Goal: Task Accomplishment & Management: Use online tool/utility

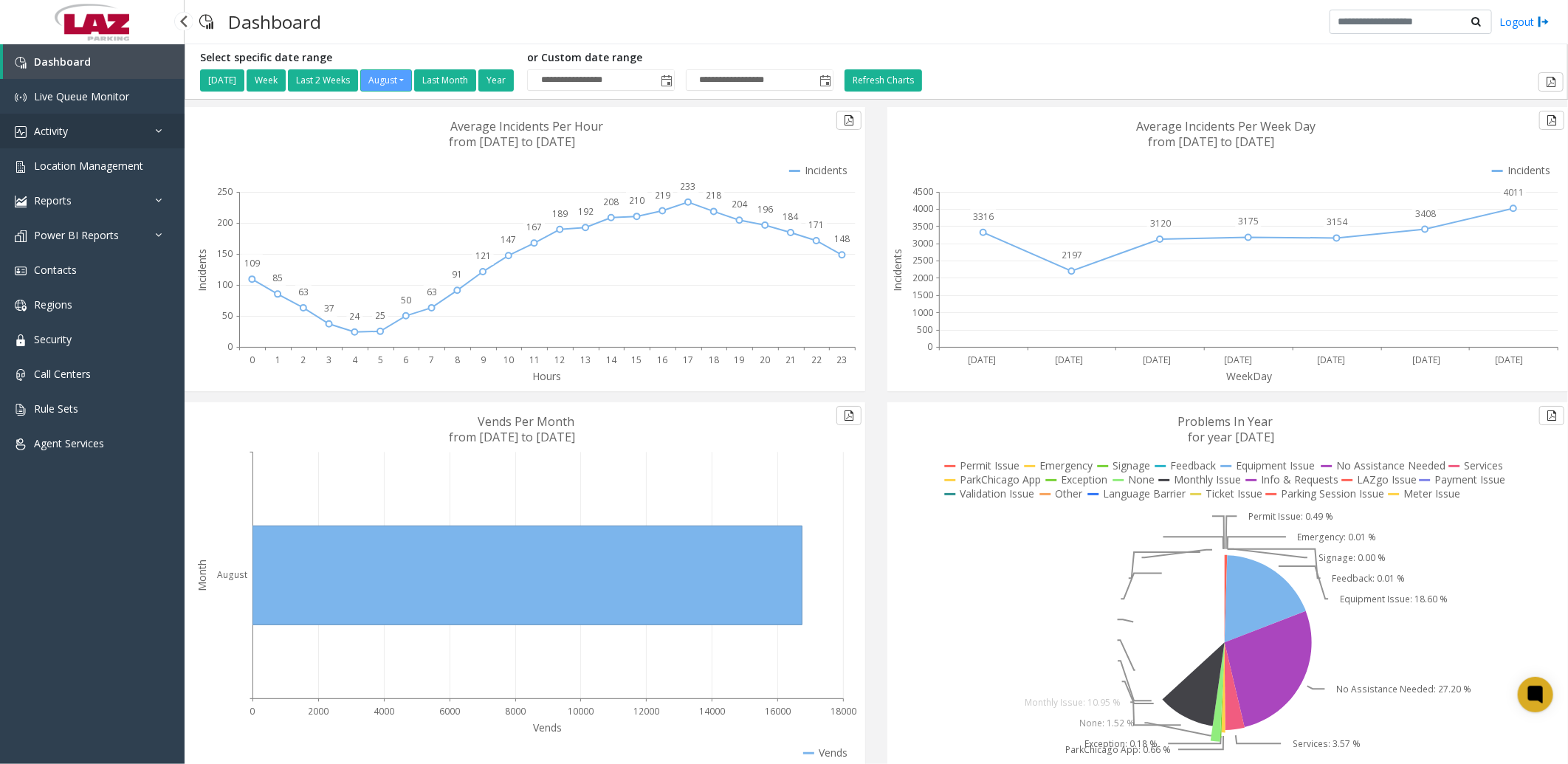
click at [70, 138] on link "Activity" at bounding box center [92, 130] width 185 height 35
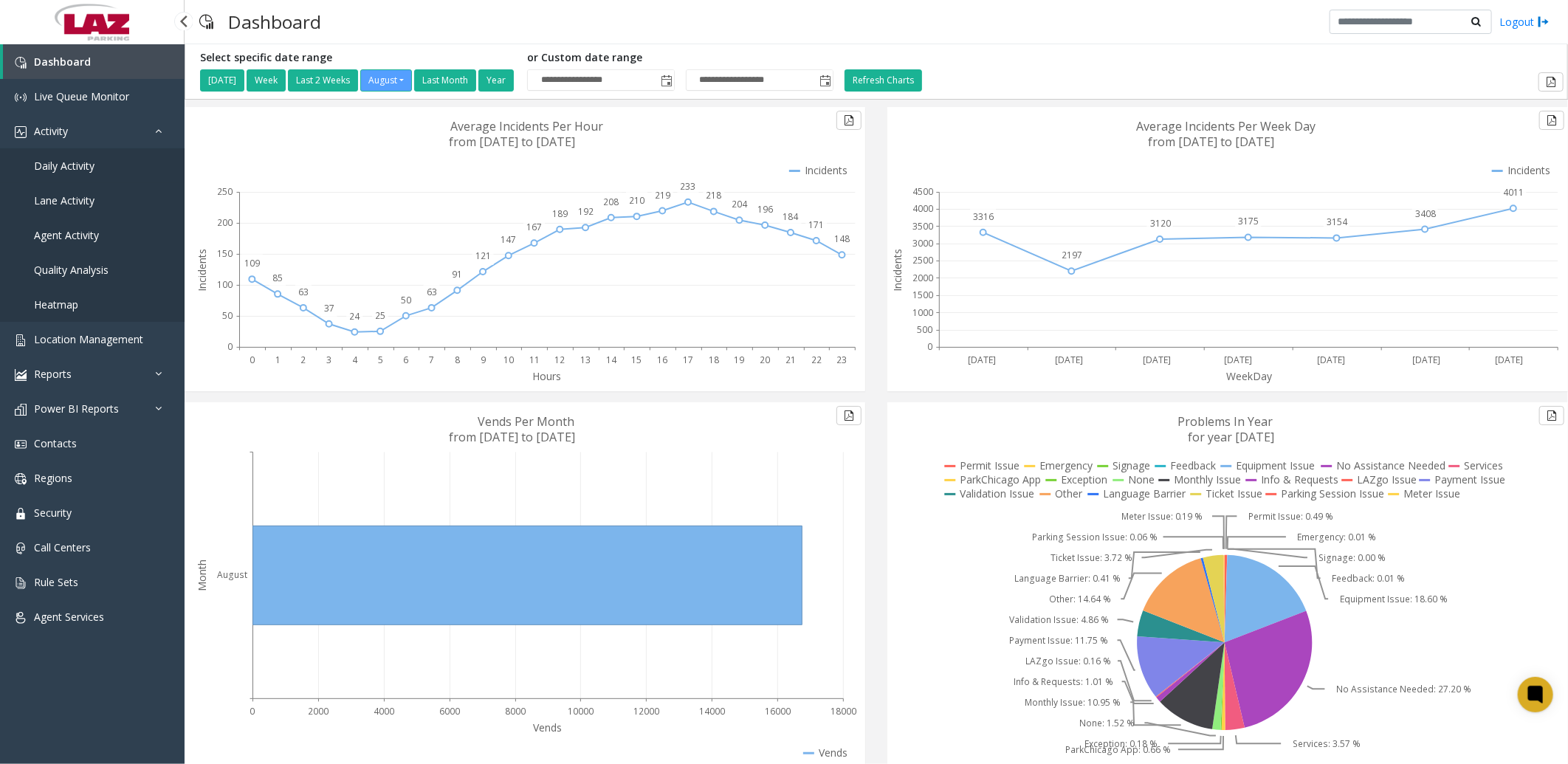
click at [82, 168] on span "Daily Activity" at bounding box center [64, 166] width 61 height 14
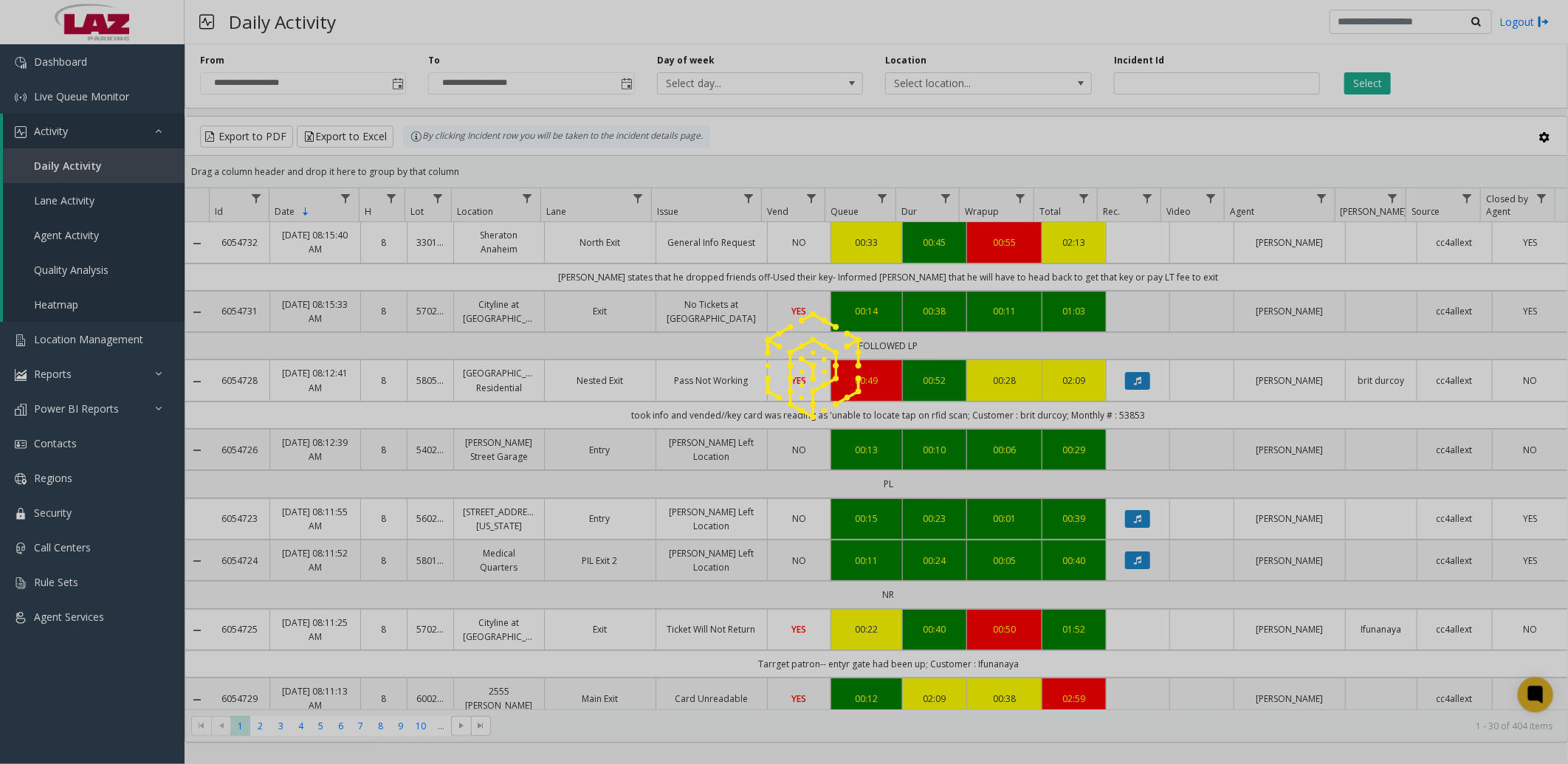
click at [1020, 83] on div at bounding box center [784, 382] width 1568 height 764
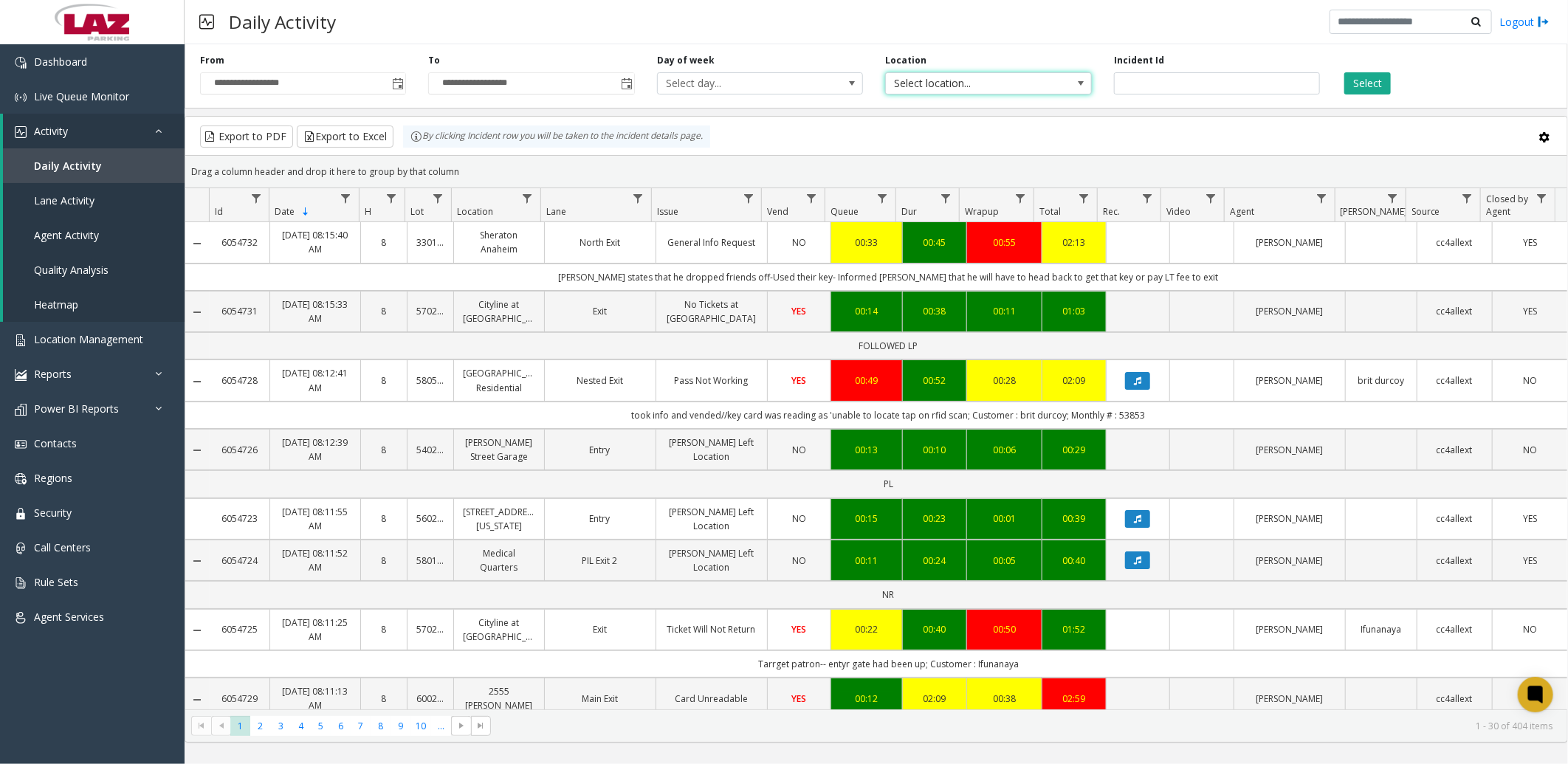
click at [976, 81] on span "Select location..." at bounding box center [967, 83] width 164 height 21
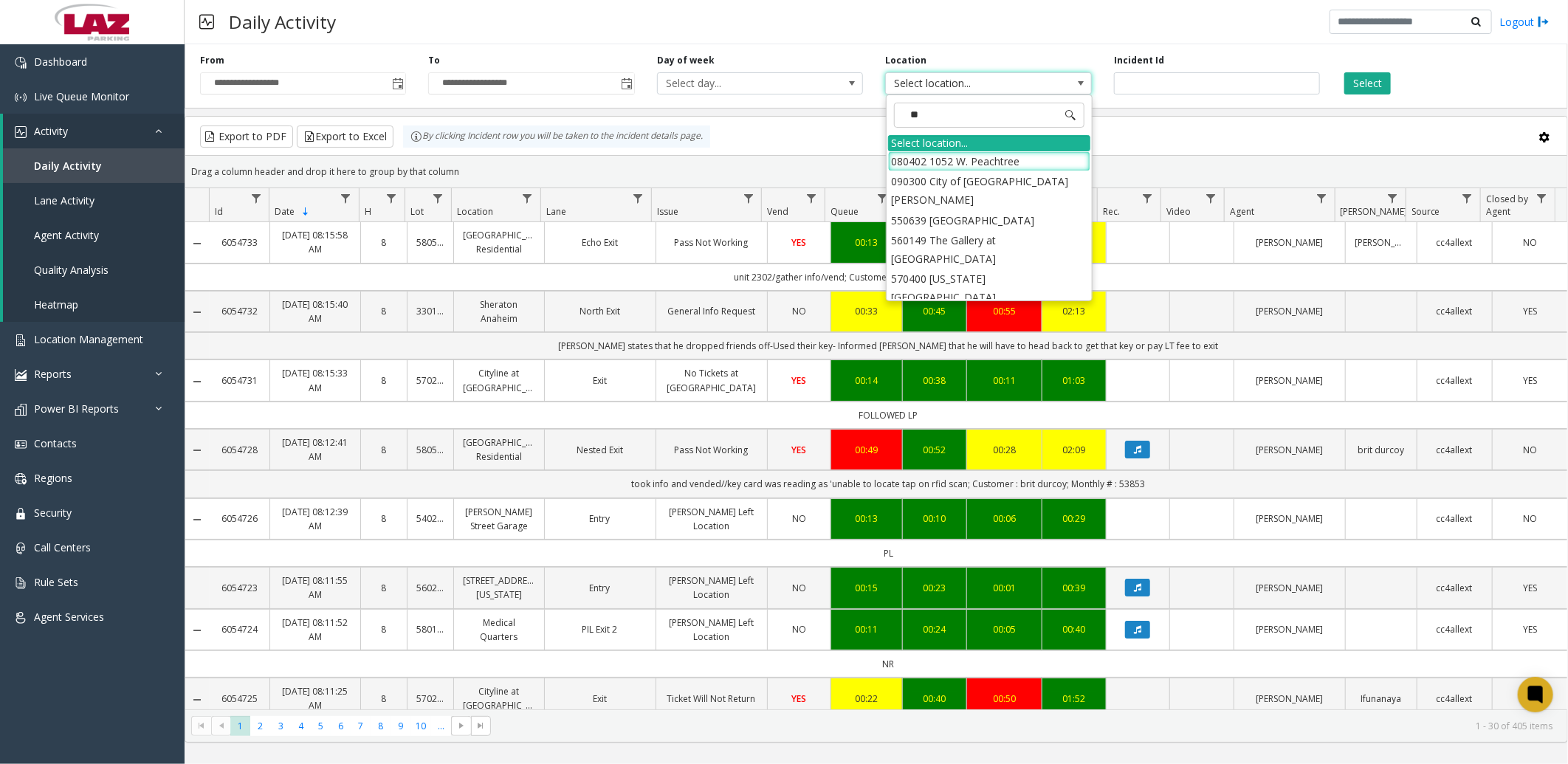
type input "*"
type input "*****"
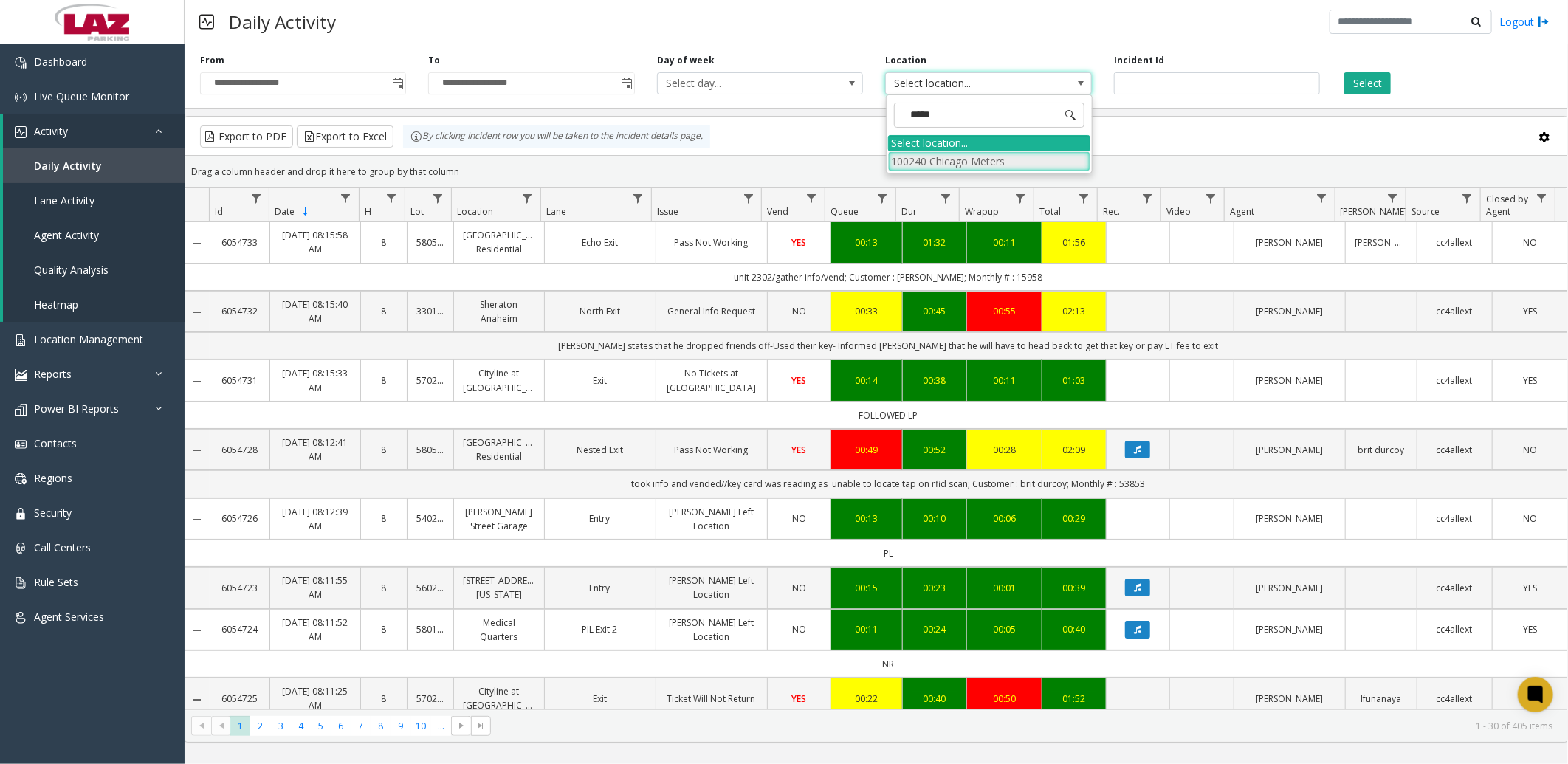
click at [910, 159] on li "100240 Chicago Meters" at bounding box center [989, 161] width 202 height 20
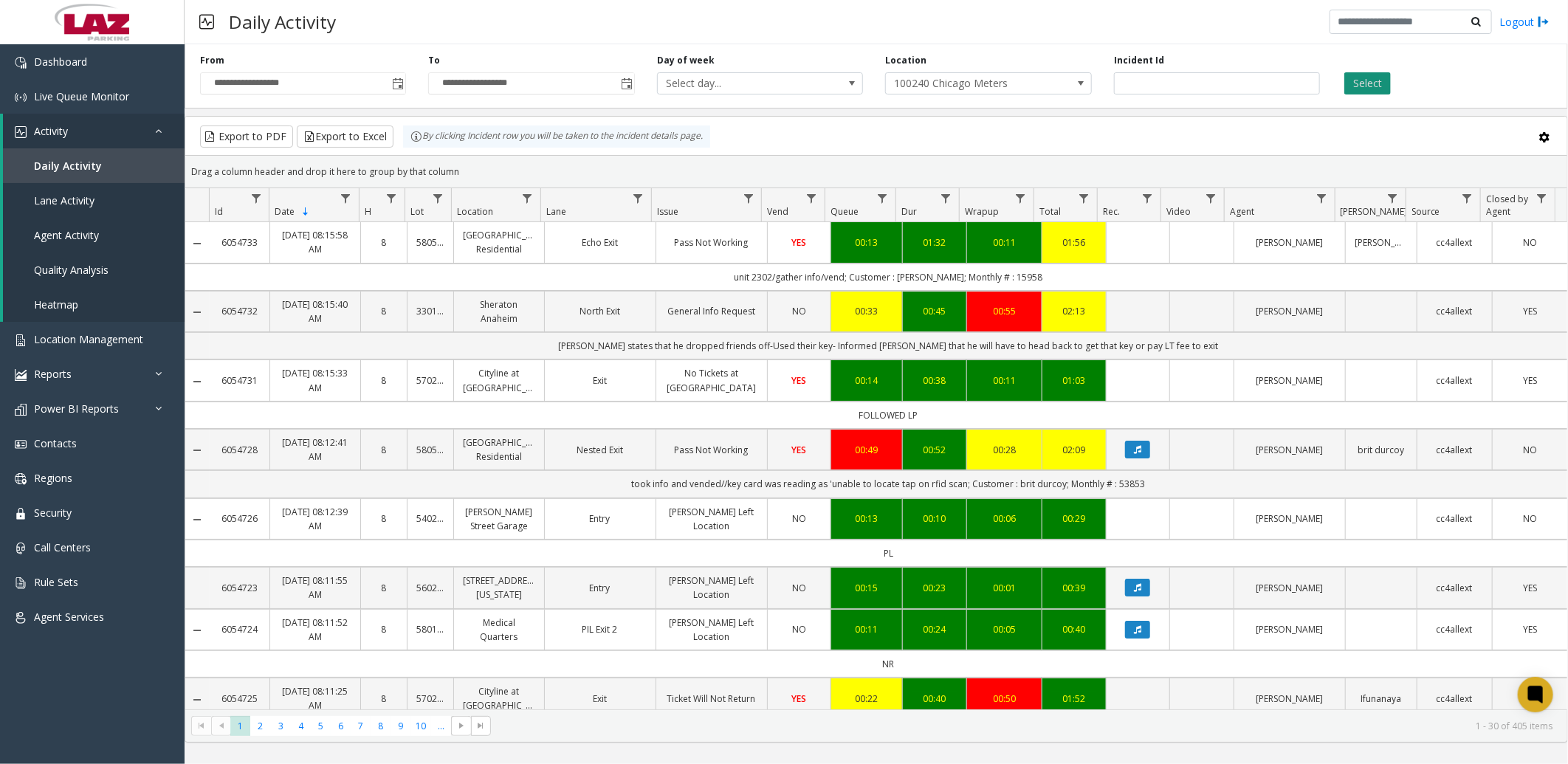
click at [1371, 80] on button "Select" at bounding box center [1367, 83] width 46 height 22
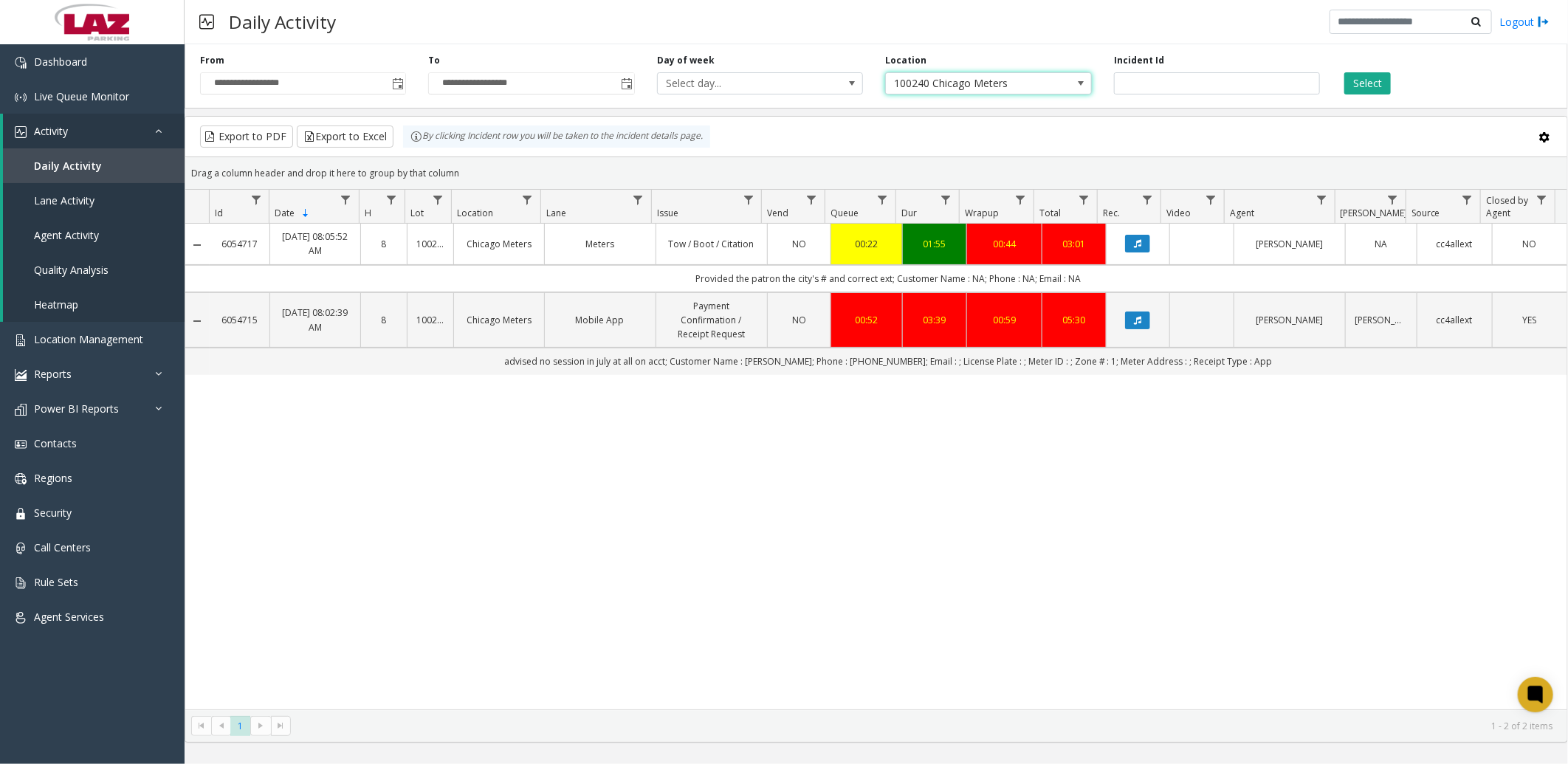
click at [961, 80] on span "100240 Chicago Meters" at bounding box center [967, 83] width 164 height 21
type input "******"
click at [1034, 164] on li "640580 [GEOGRAPHIC_DATA]" at bounding box center [989, 165] width 202 height 20
click at [1384, 82] on button "Select" at bounding box center [1367, 83] width 46 height 22
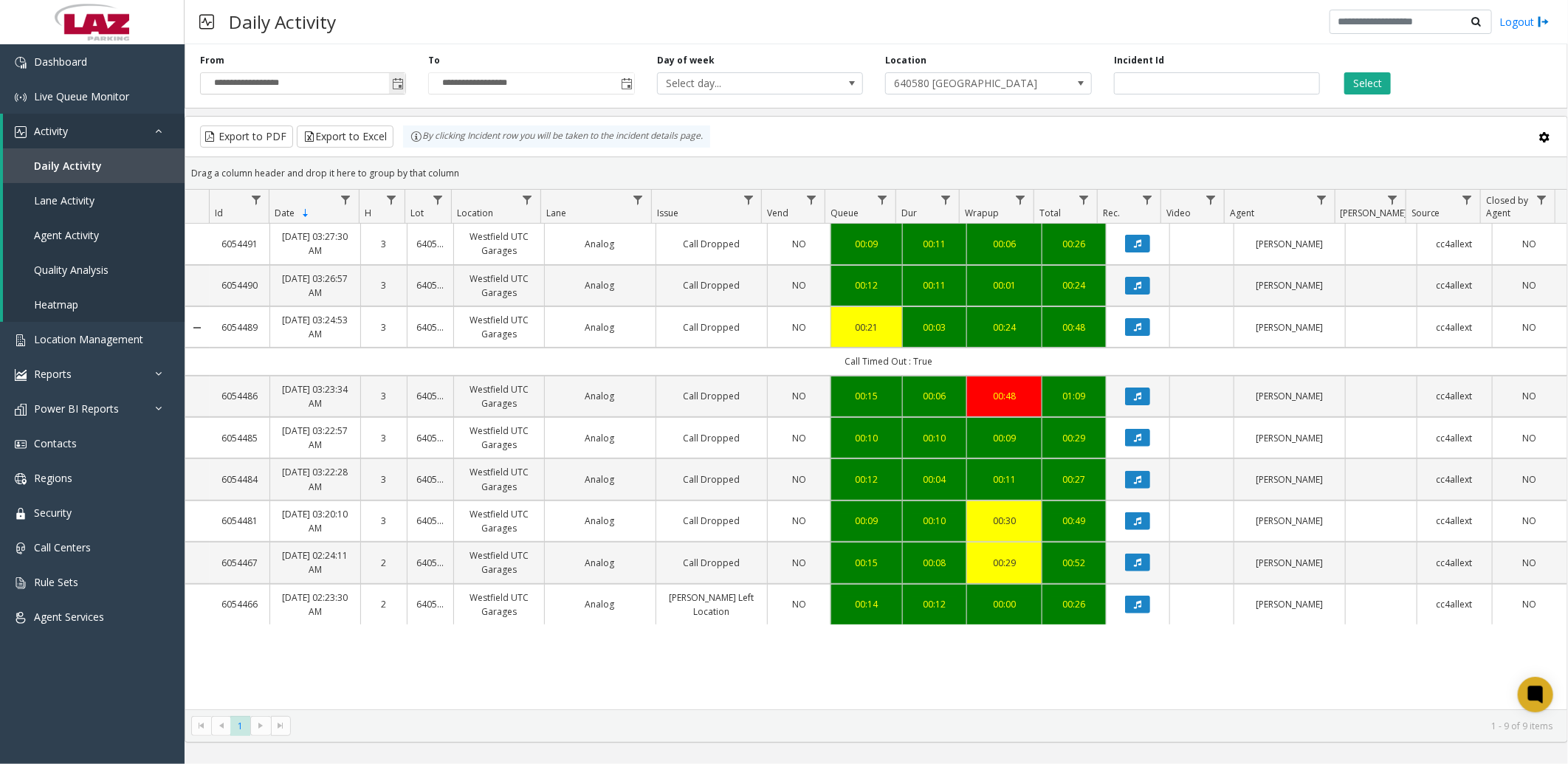
click at [397, 79] on span "Toggle popup" at bounding box center [398, 84] width 12 height 12
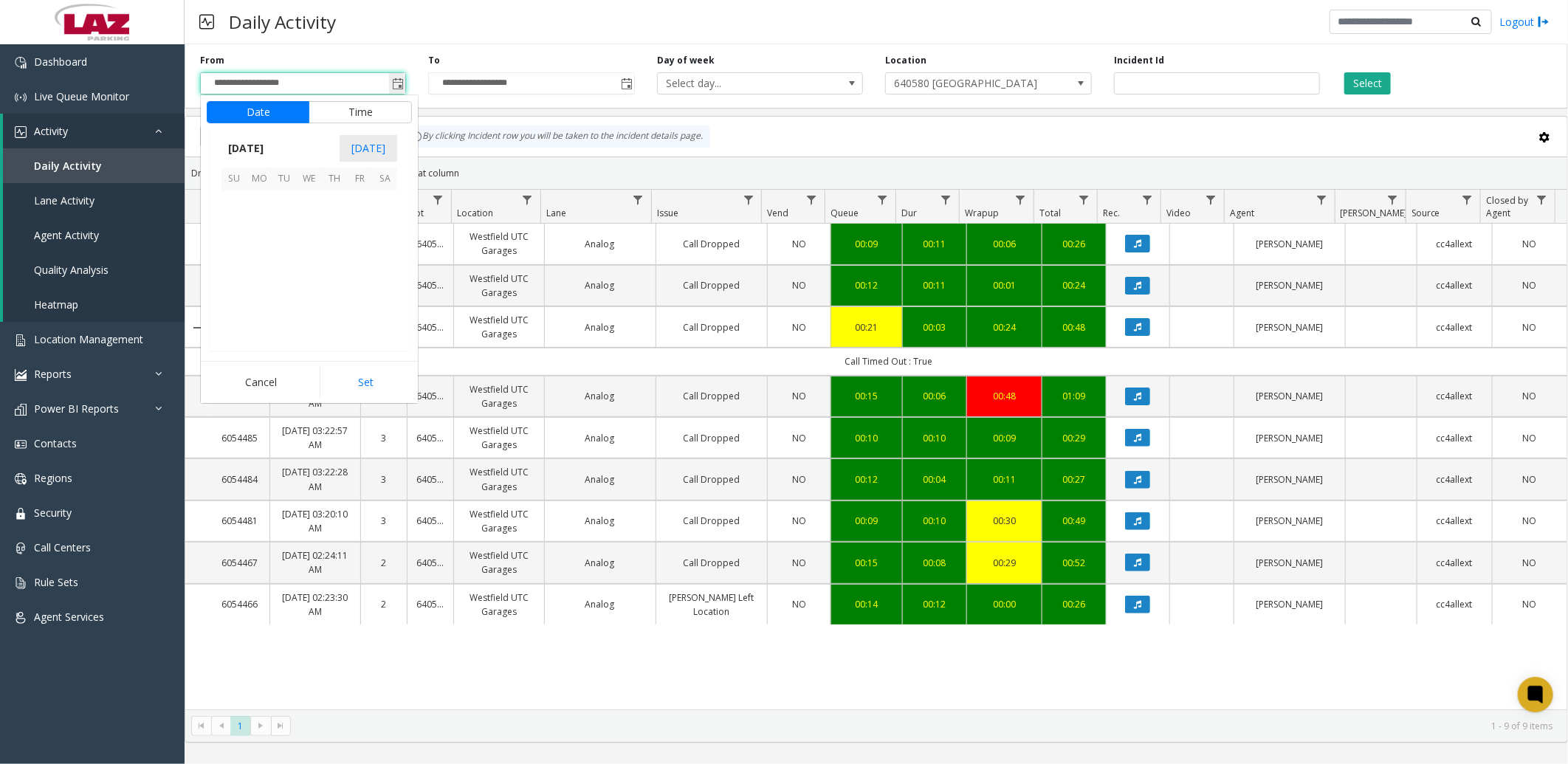
scroll to position [264718, 0]
click at [270, 145] on span "[DATE]" at bounding box center [246, 148] width 49 height 22
click at [240, 181] on span "Jan" at bounding box center [239, 181] width 36 height 36
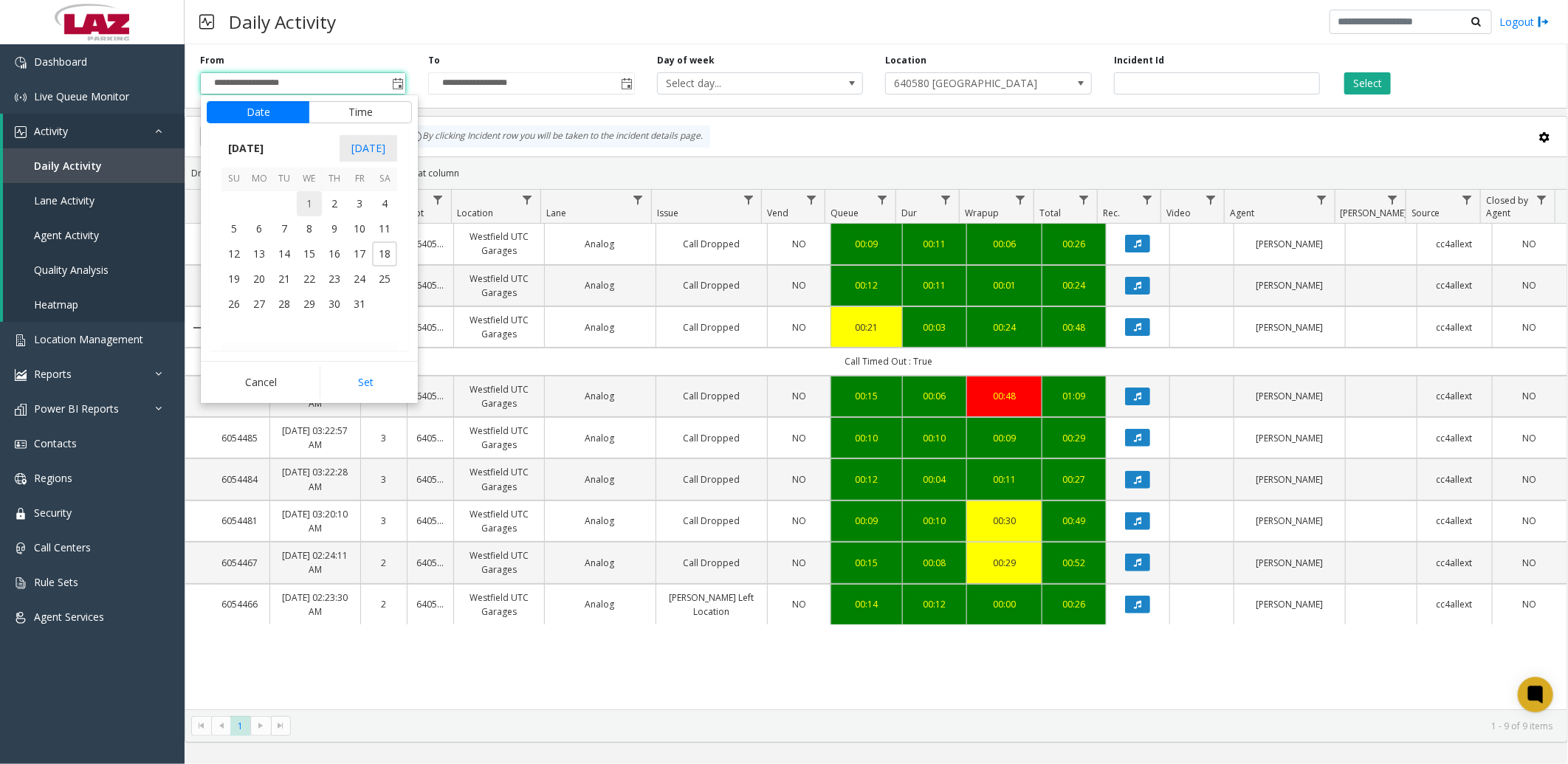
click at [310, 203] on span "1" at bounding box center [309, 204] width 25 height 25
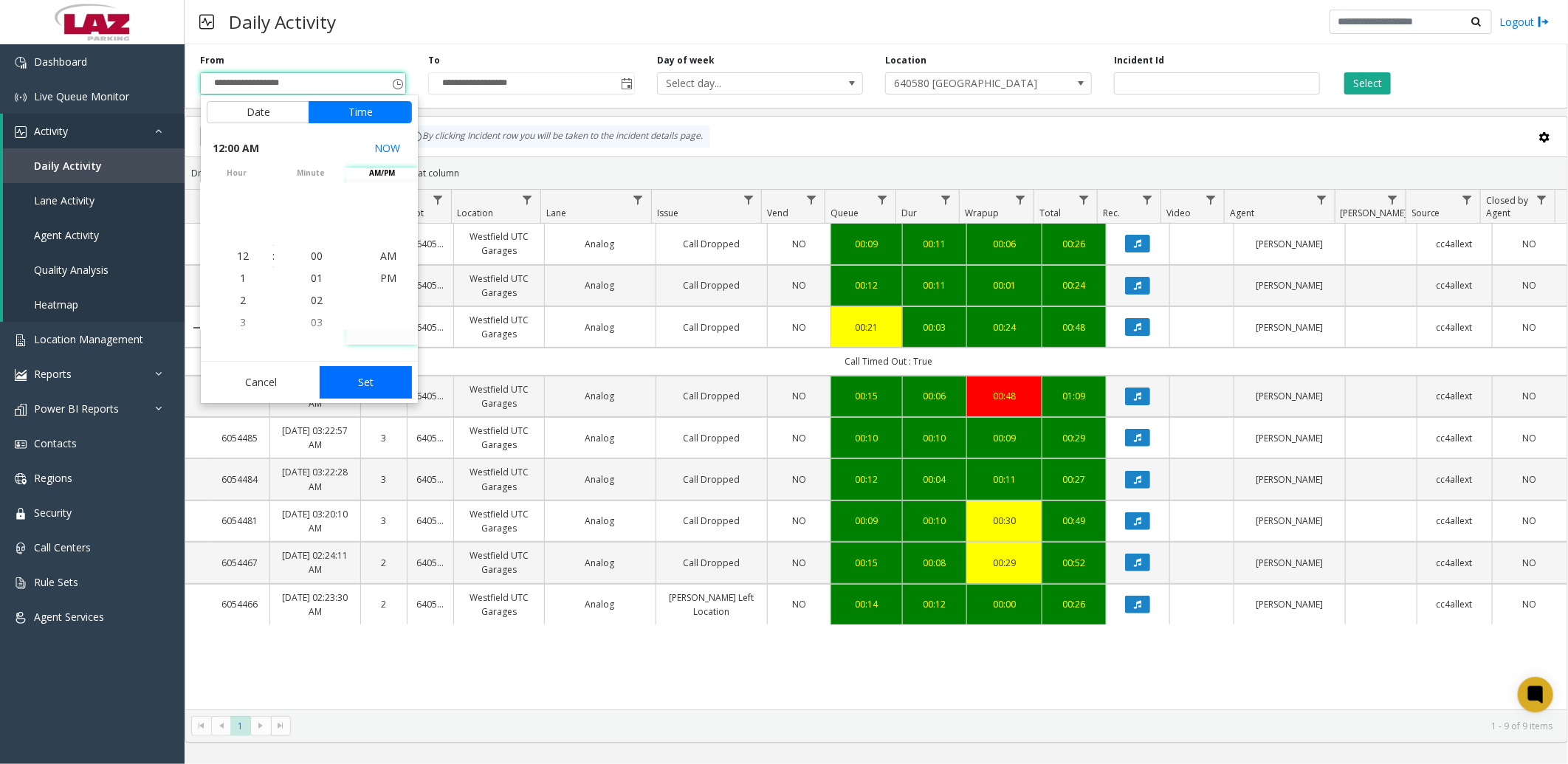
click at [379, 390] on button "Set" at bounding box center [366, 382] width 93 height 32
type input "**********"
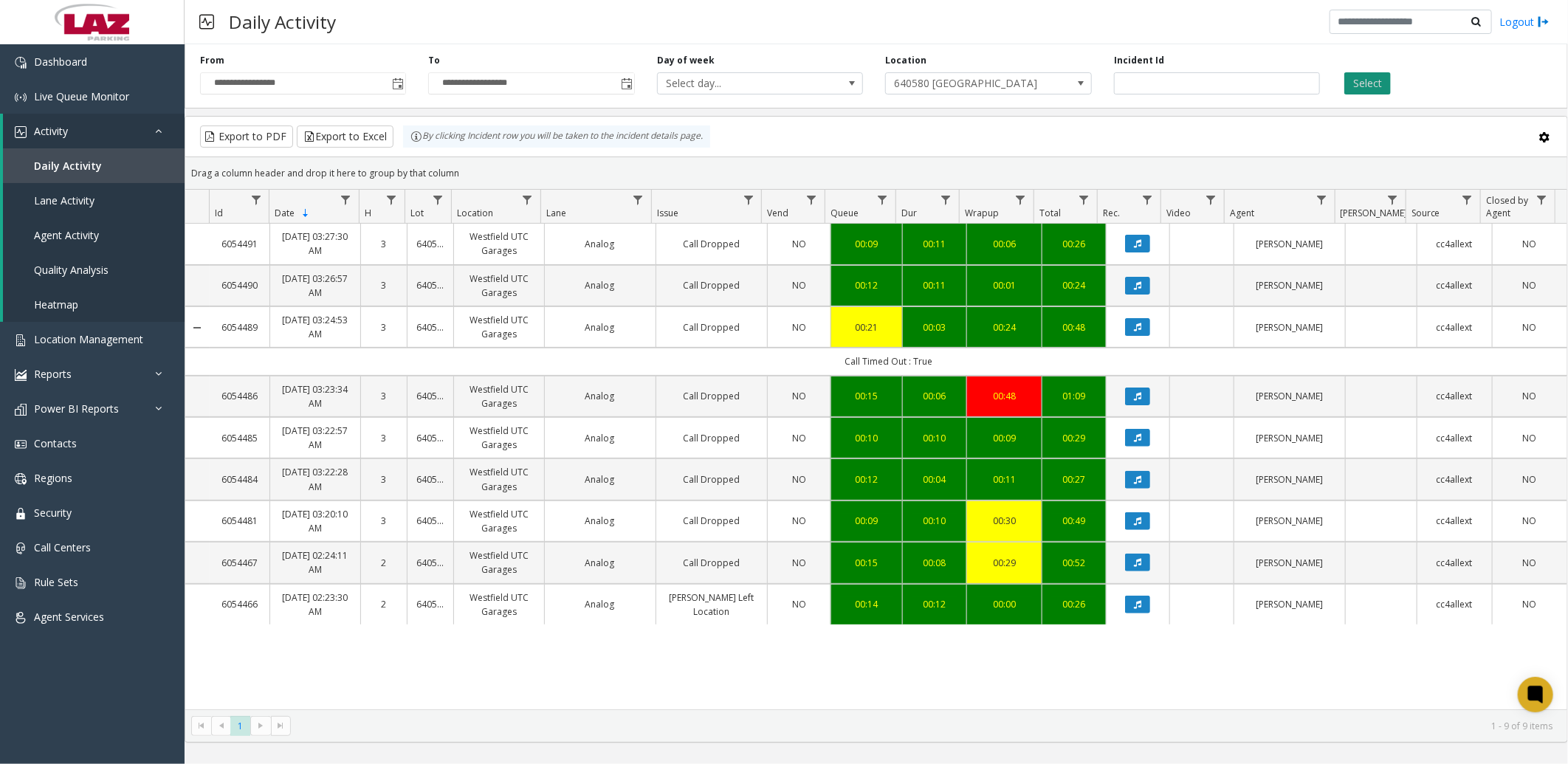
click at [1377, 78] on button "Select" at bounding box center [1367, 83] width 46 height 22
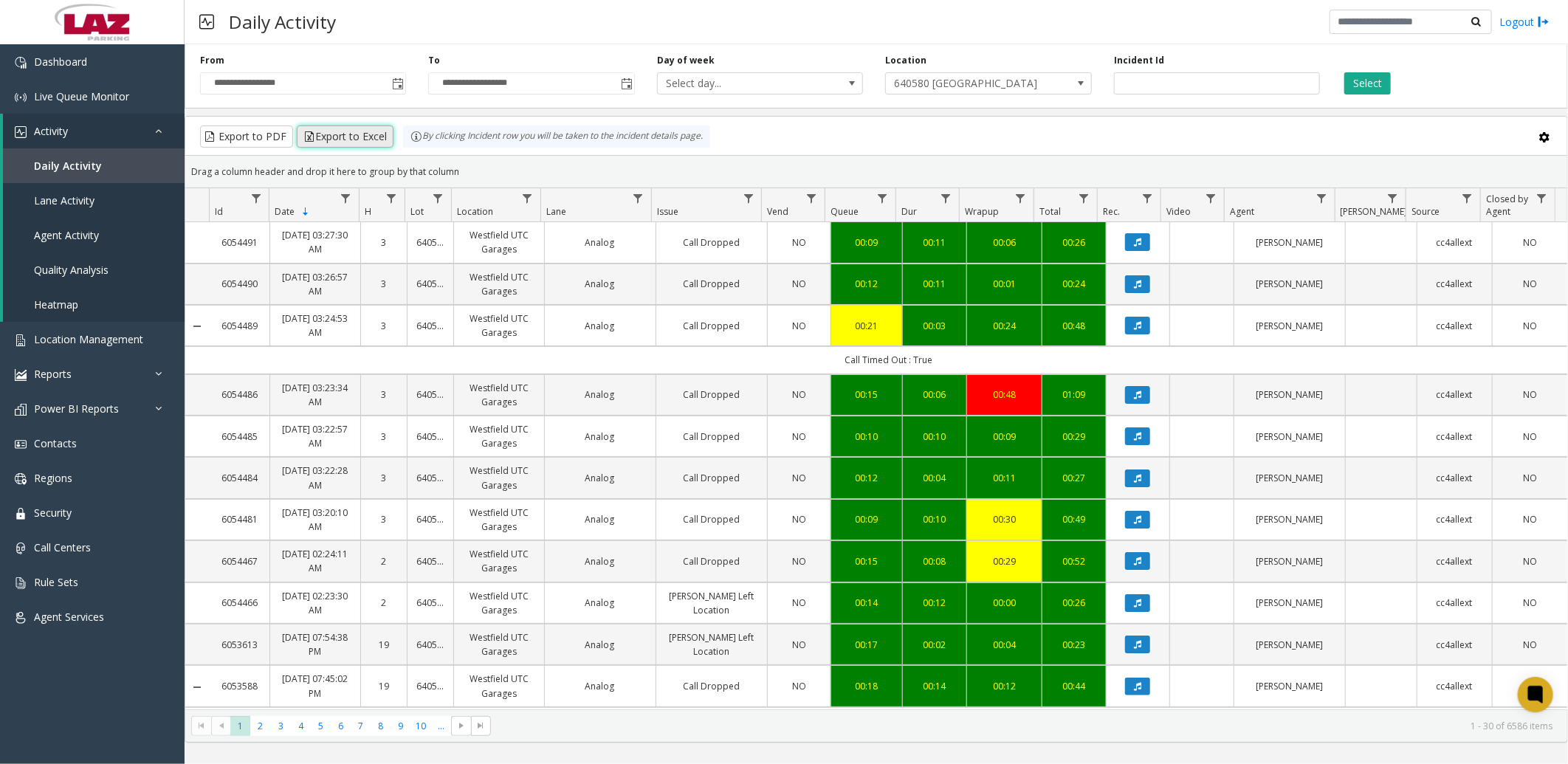
click at [357, 136] on button "Export to Excel" at bounding box center [345, 136] width 96 height 22
